Goal: Transaction & Acquisition: Purchase product/service

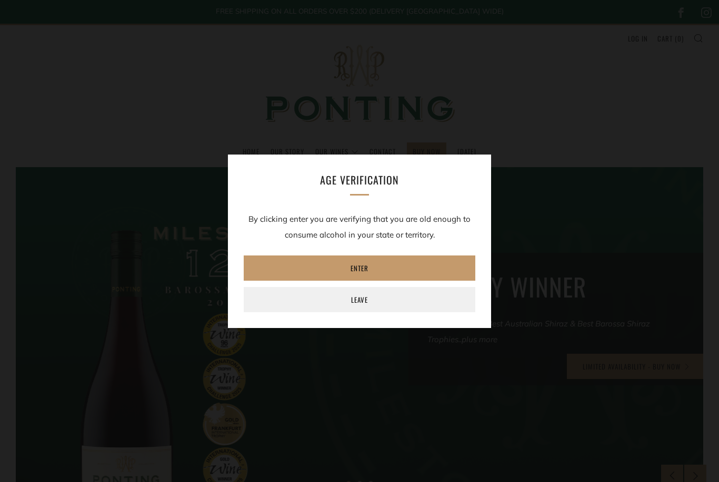
click at [315, 270] on link "Enter" at bounding box center [359, 268] width 231 height 25
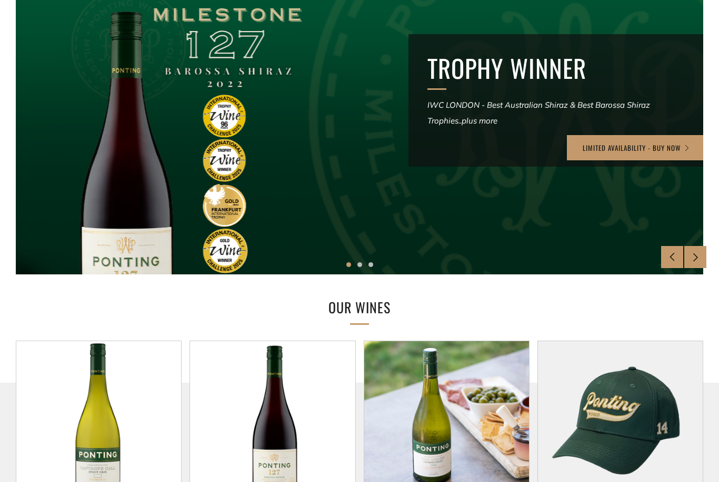
scroll to position [219, 0]
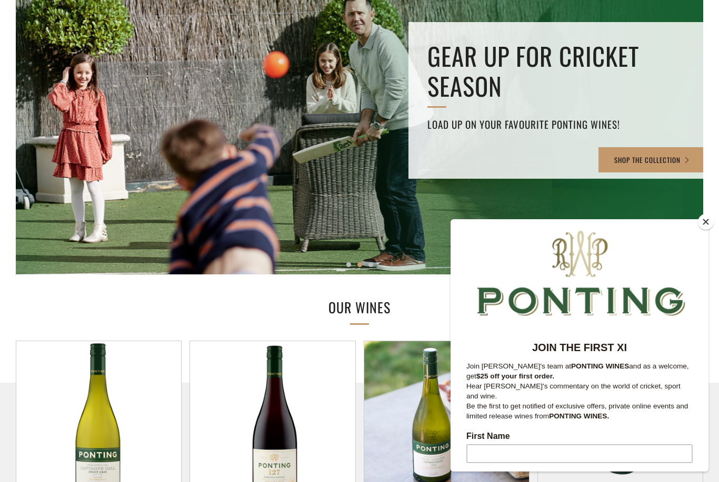
click at [702, 230] on button "Close" at bounding box center [706, 222] width 16 height 16
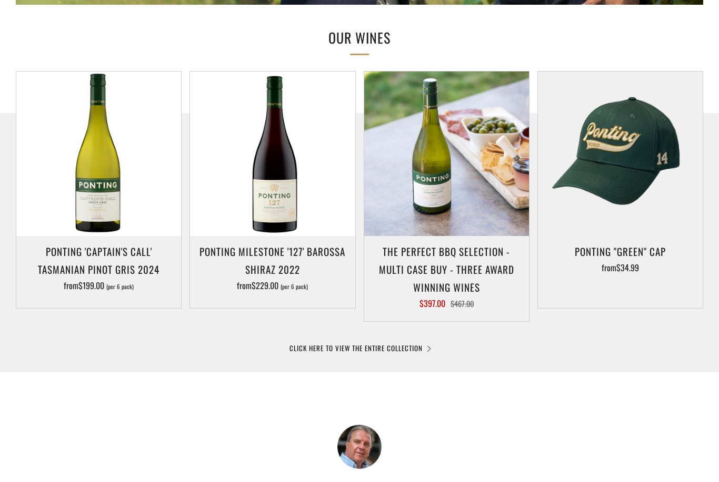
scroll to position [489, 0]
click at [340, 353] on link "CLICK HERE TO VIEW THE ENTIRE COLLECTION" at bounding box center [359, 348] width 140 height 11
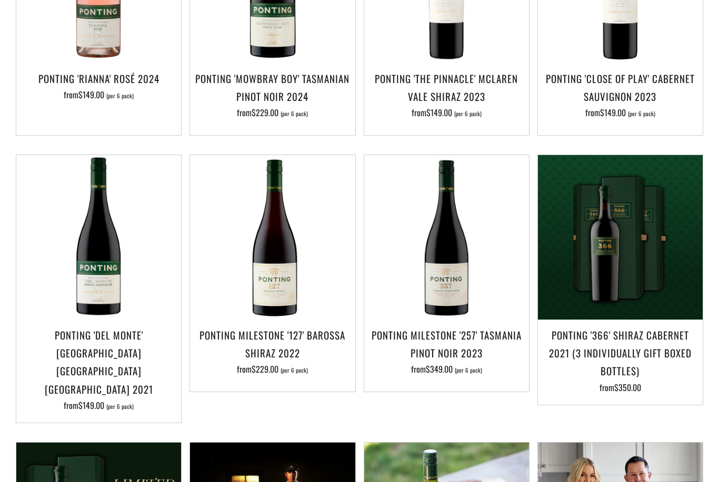
scroll to position [641, 0]
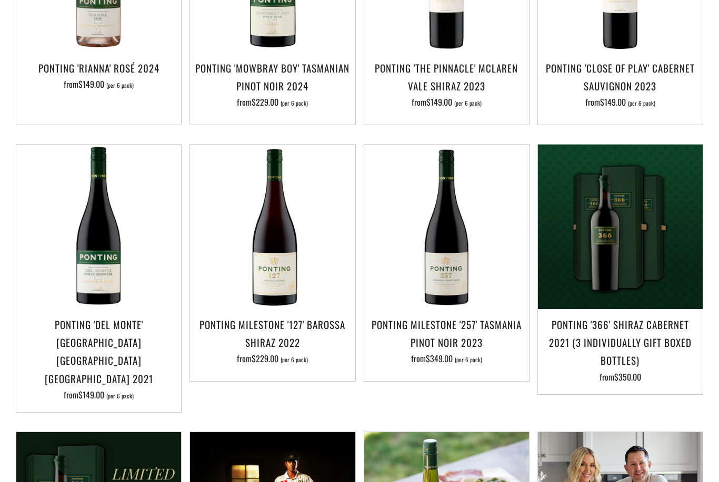
click at [275, 316] on h3 "Ponting Milestone '127' Barossa Shiraz 2022" at bounding box center [272, 334] width 154 height 36
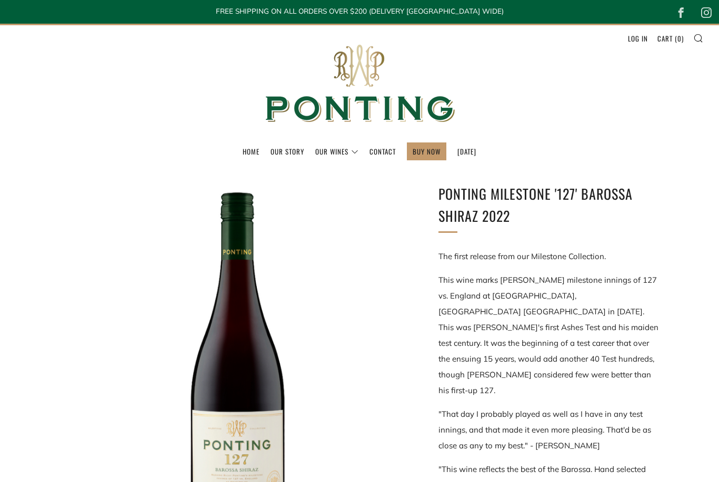
click at [0, 0] on link "The Collection" at bounding box center [0, 0] width 0 height 0
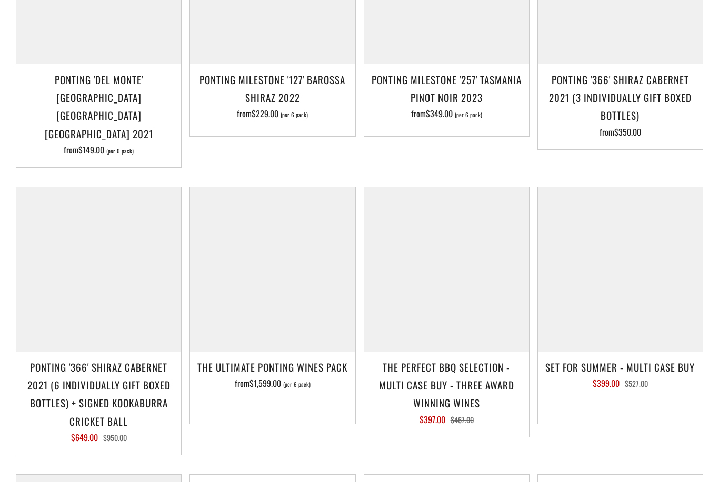
scroll to position [895, 0]
